Goal: Navigation & Orientation: Go to known website

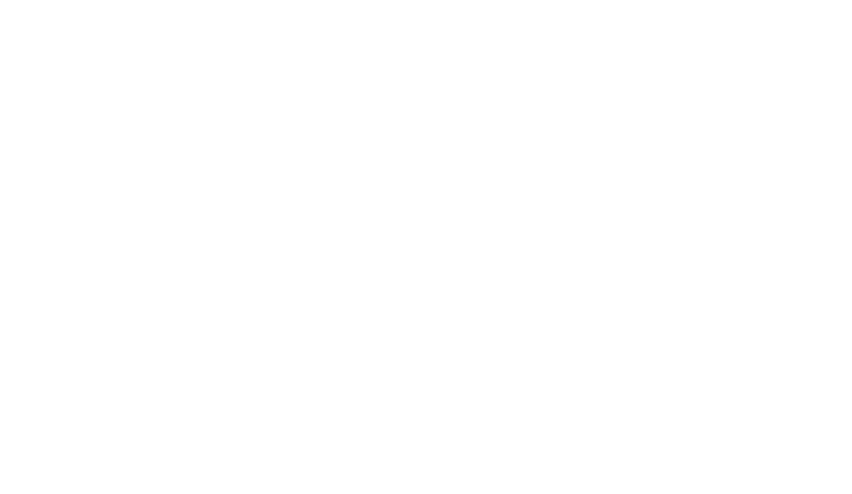
click at [39, 4] on body at bounding box center [426, 4] width 844 height 0
